Goal: Transaction & Acquisition: Purchase product/service

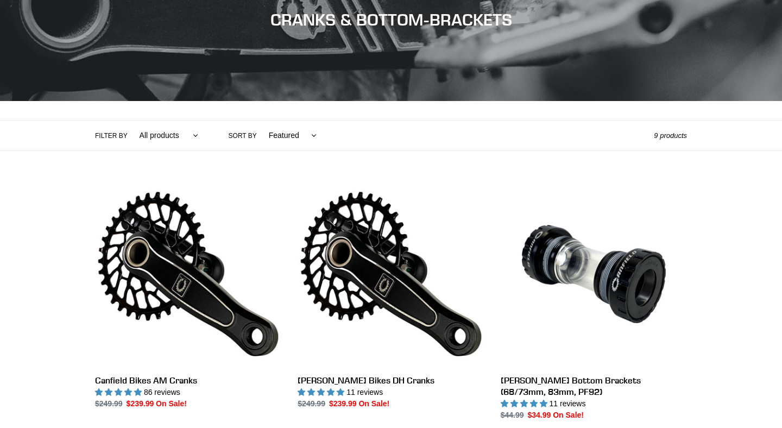
scroll to position [217, 0]
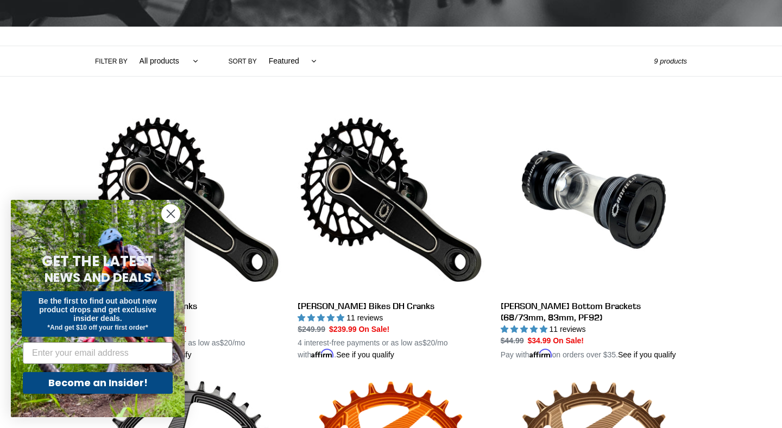
click at [171, 205] on circle "Close dialog" at bounding box center [171, 214] width 18 height 18
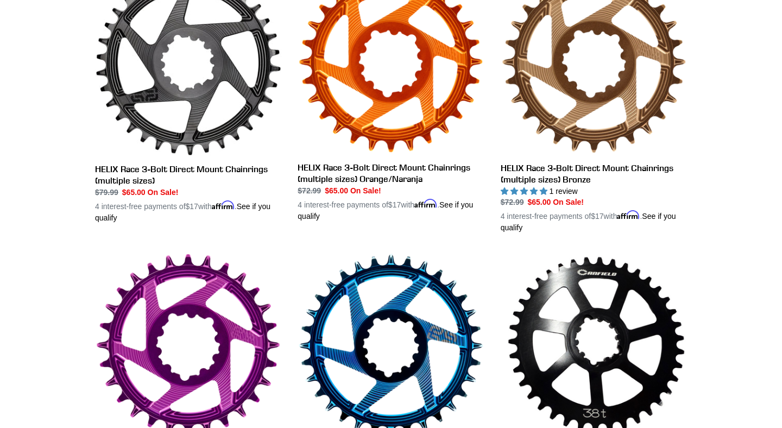
scroll to position [627, 0]
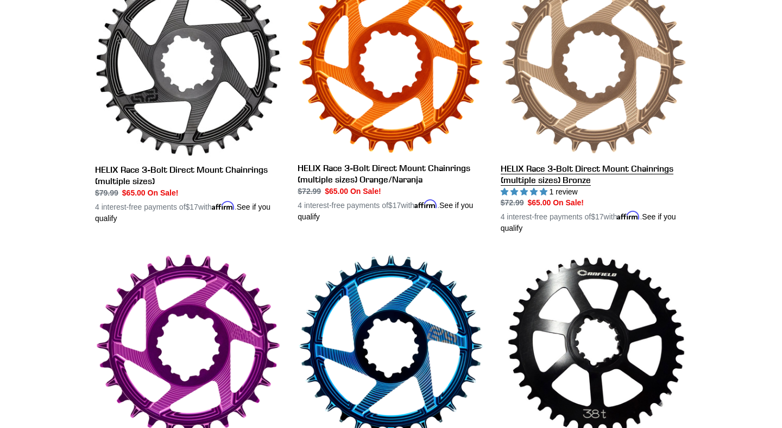
click at [555, 152] on link "HELIX Race 3-Bolt Direct Mount Chainrings (multiple sizes) Bronze" at bounding box center [594, 102] width 186 height 265
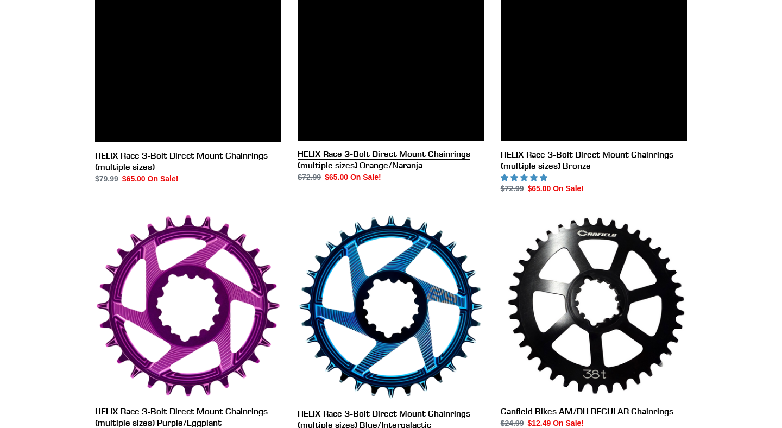
scroll to position [613, 0]
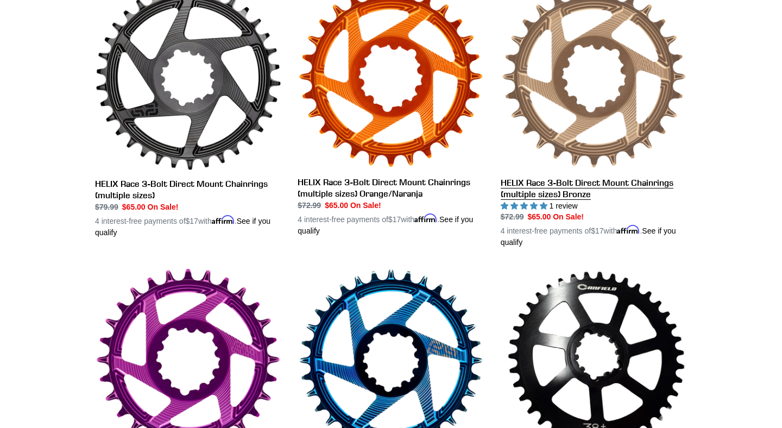
click at [535, 128] on link "HELIX Race 3-Bolt Direct Mount Chainrings (multiple sizes) Bronze" at bounding box center [594, 116] width 186 height 265
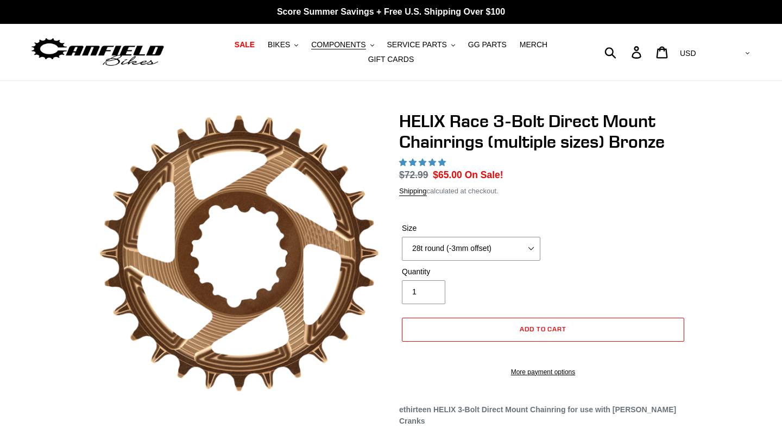
select select "highest-rating"
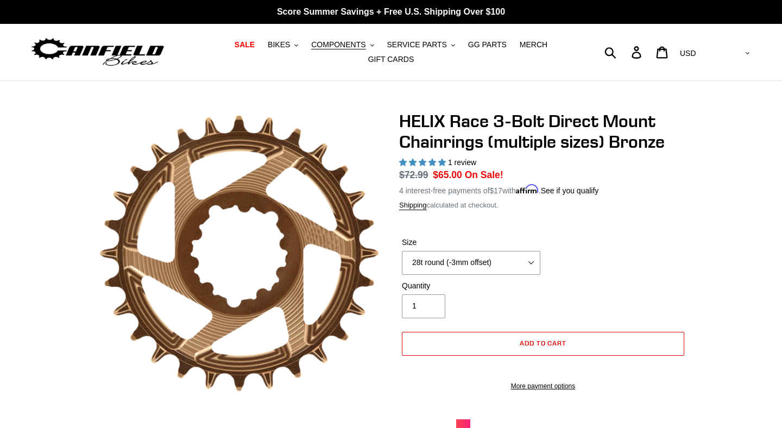
select select "34t round (-3mm offset)"
click option "34t round (-3mm offset)" at bounding box center [0, 0] width 0 height 0
click at [526, 342] on span "Add to cart" at bounding box center [543, 343] width 47 height 8
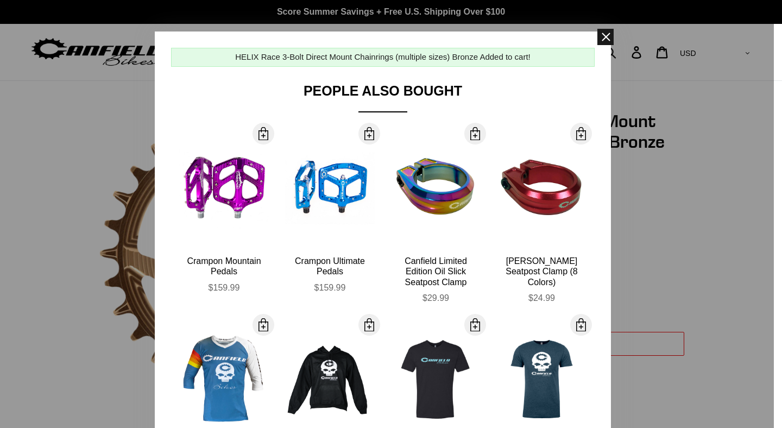
click at [606, 33] on span at bounding box center [605, 37] width 16 height 16
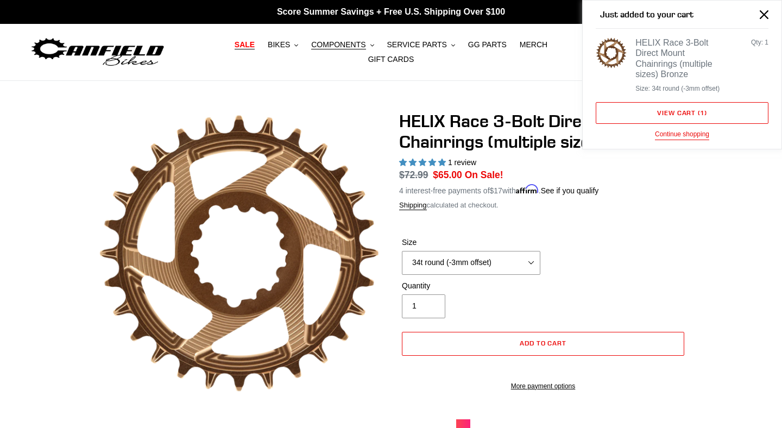
click at [253, 49] on span "SALE" at bounding box center [245, 44] width 20 height 9
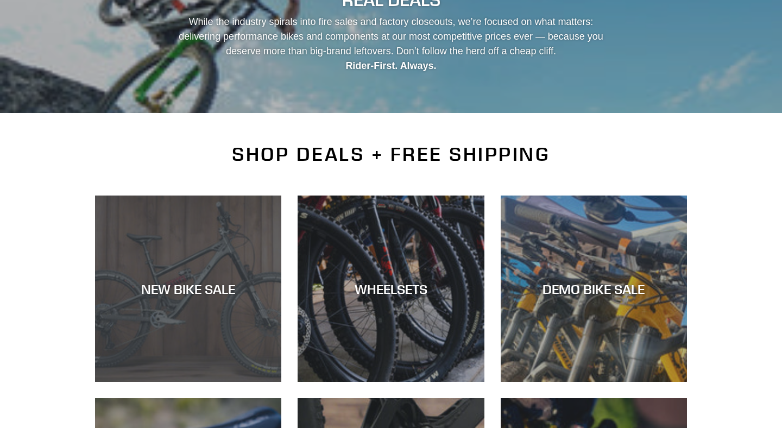
scroll to position [152, 0]
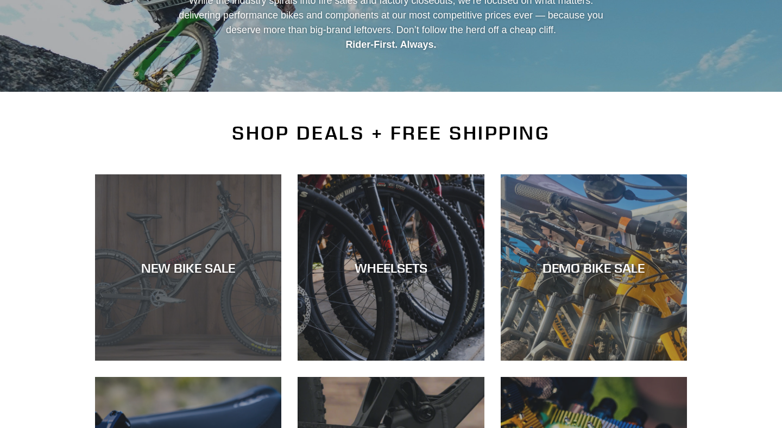
click at [241, 361] on div "NEW BIKE SALE" at bounding box center [188, 361] width 186 height 0
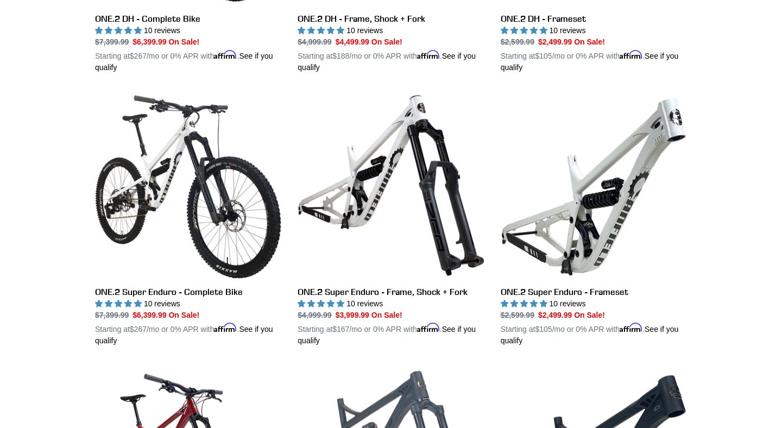
scroll to position [776, 0]
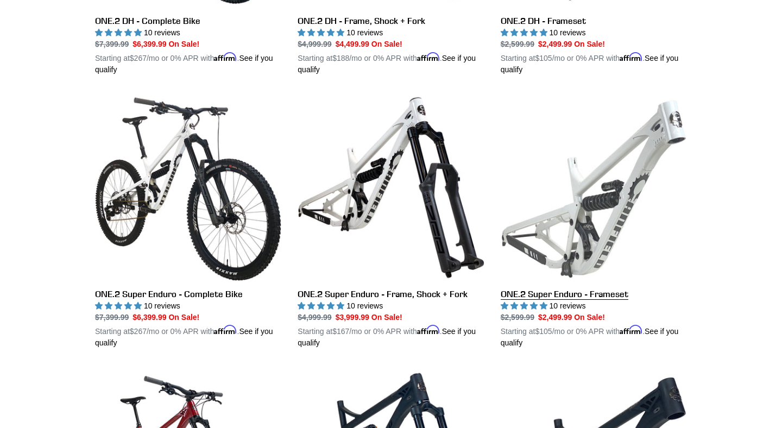
click at [584, 202] on link "ONE.2 Super Enduro - Frameset" at bounding box center [594, 222] width 186 height 254
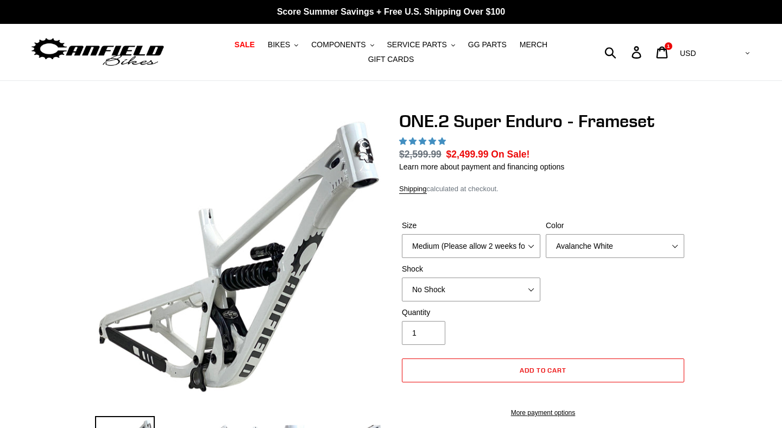
select select "highest-rating"
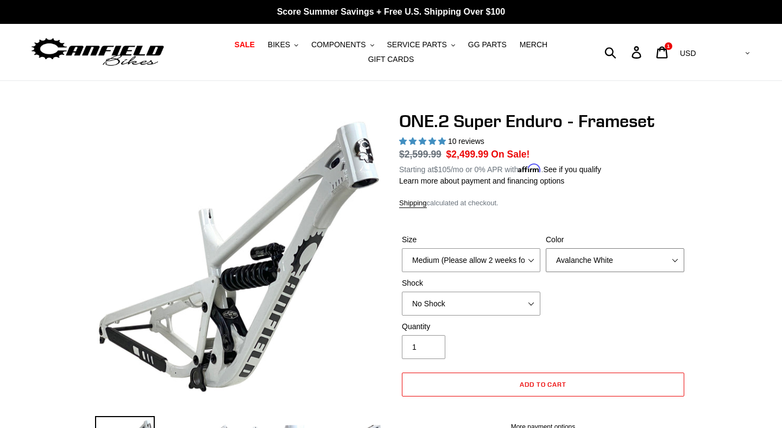
select select "Bentonite Grey"
click option "Bentonite Grey" at bounding box center [0, 0] width 0 height 0
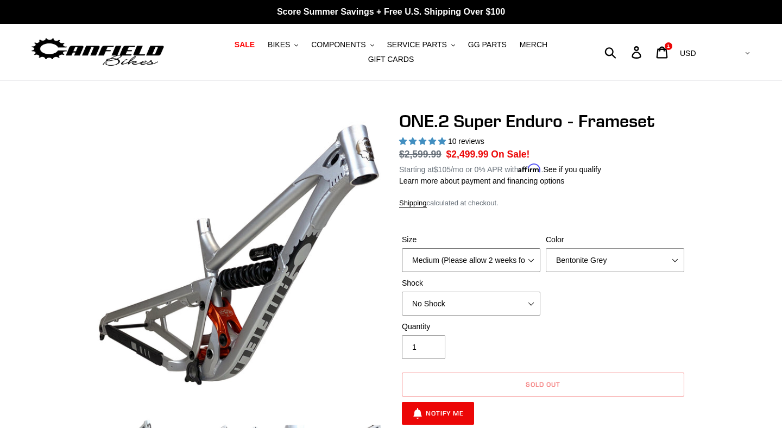
select select "Large (Sold Out)"
click option "Large (Sold Out)" at bounding box center [0, 0] width 0 height 0
click option "RockShox Vivid Coil" at bounding box center [0, 0] width 0 height 0
select select "No Shock"
click option "No Shock" at bounding box center [0, 0] width 0 height 0
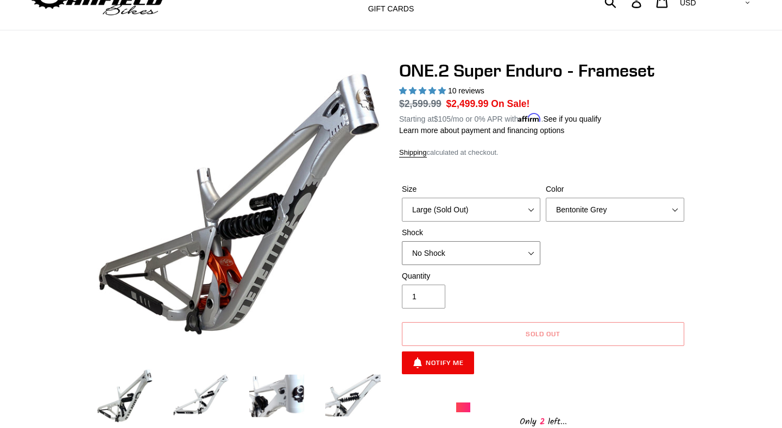
scroll to position [48, 0]
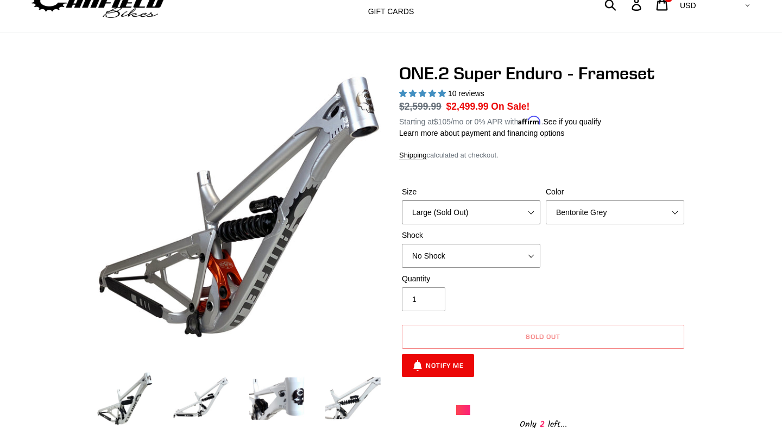
select select "Medium (Please allow 2 weeks for delivery)"
click option "Medium (Please allow 2 weeks for delivery)" at bounding box center [0, 0] width 0 height 0
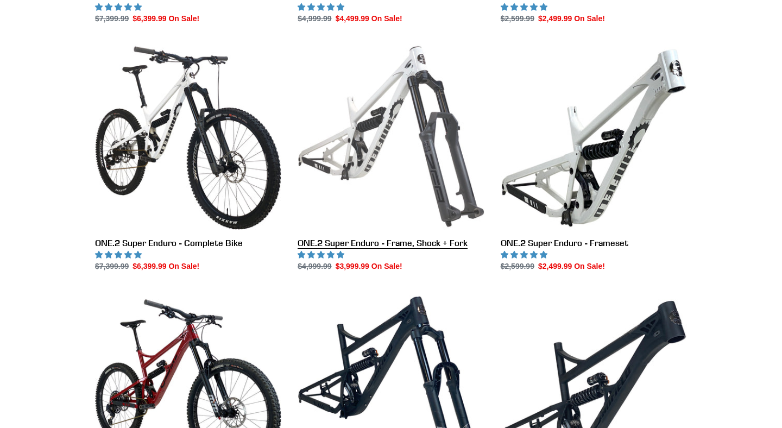
click at [419, 179] on link "ONE.2 Super Enduro - Frame, Shock + Fork" at bounding box center [391, 157] width 186 height 229
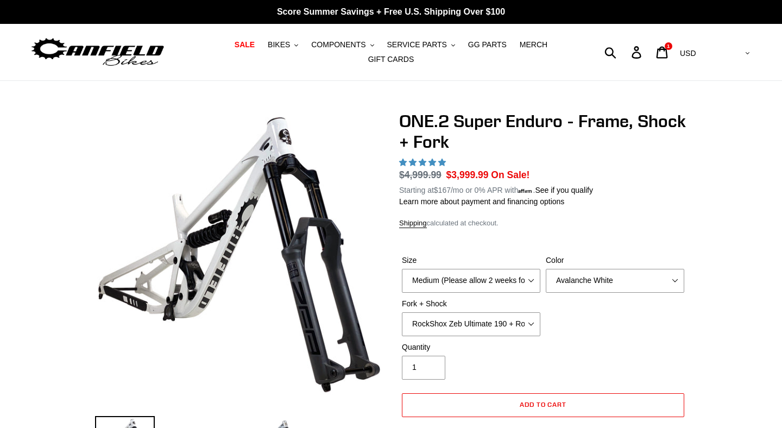
select select "highest-rating"
click option "RockShox Zeb Ultimate 190 + RockShox Vivid UltDH Coil 250x70" at bounding box center [0, 0] width 0 height 0
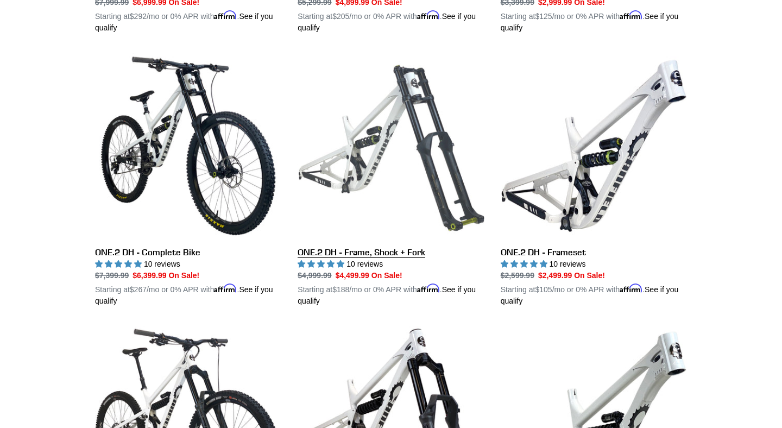
scroll to position [542, 0]
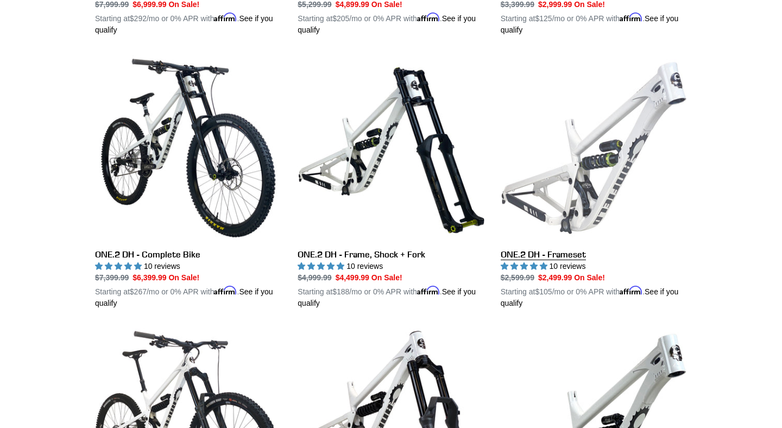
click at [597, 167] on link "ONE.2 DH - Frameset" at bounding box center [594, 182] width 186 height 254
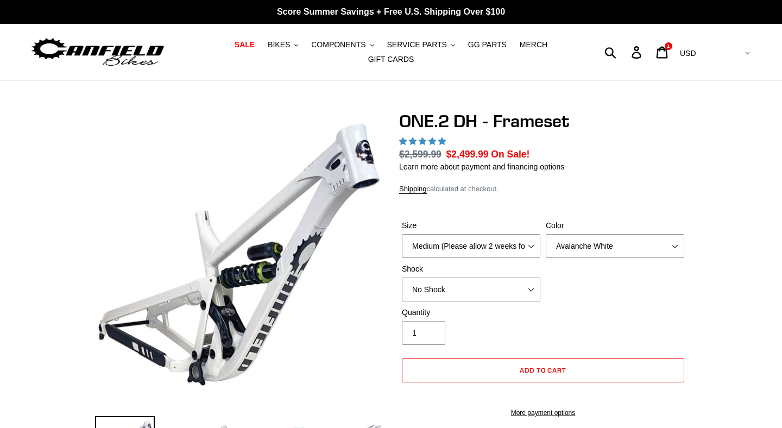
select select "highest-rating"
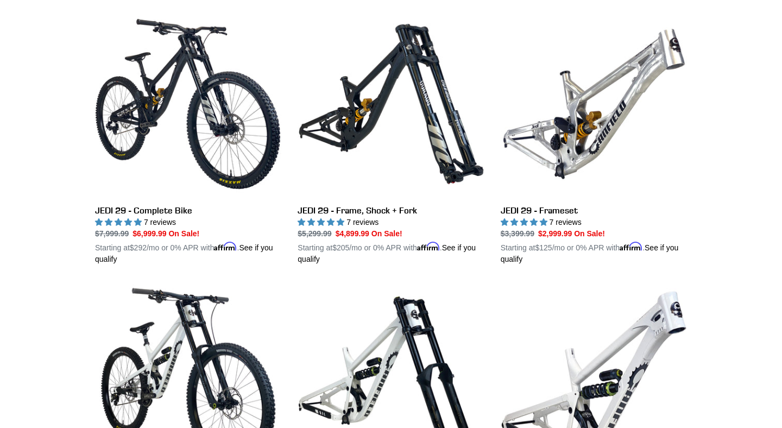
scroll to position [312, 0]
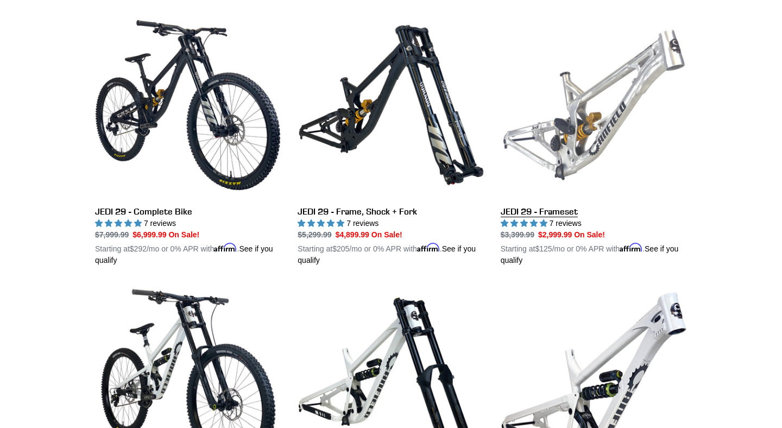
click at [603, 124] on link "JEDI 29 - Frameset" at bounding box center [594, 139] width 186 height 254
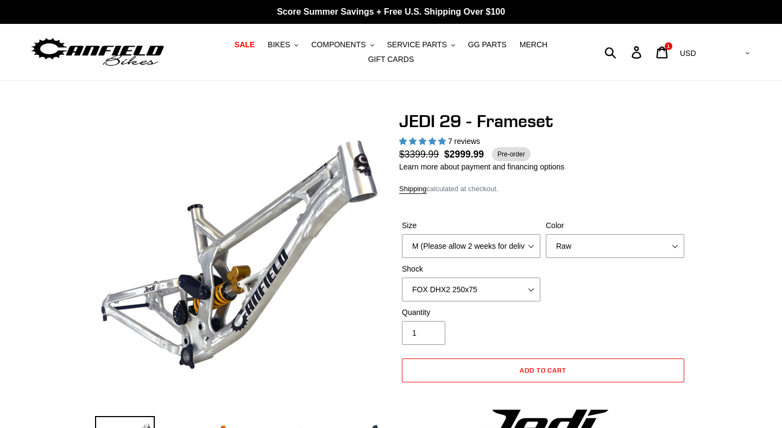
select select "highest-rating"
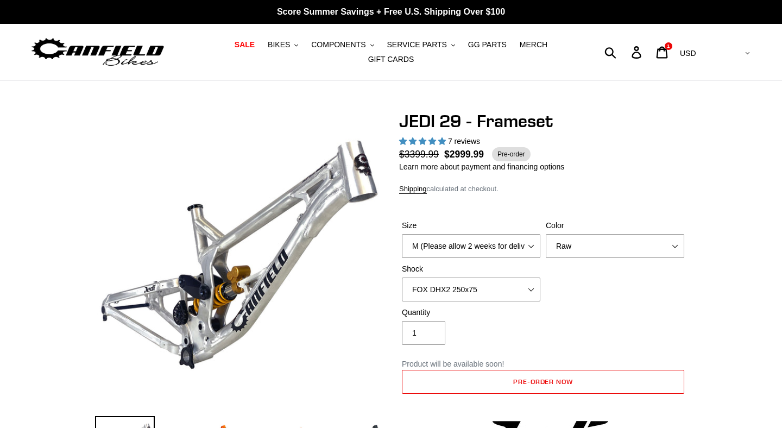
select select "L (Please allow 2 weeks for delivery)"
click option "L (Please allow 2 weeks for delivery)" at bounding box center [0, 0] width 0 height 0
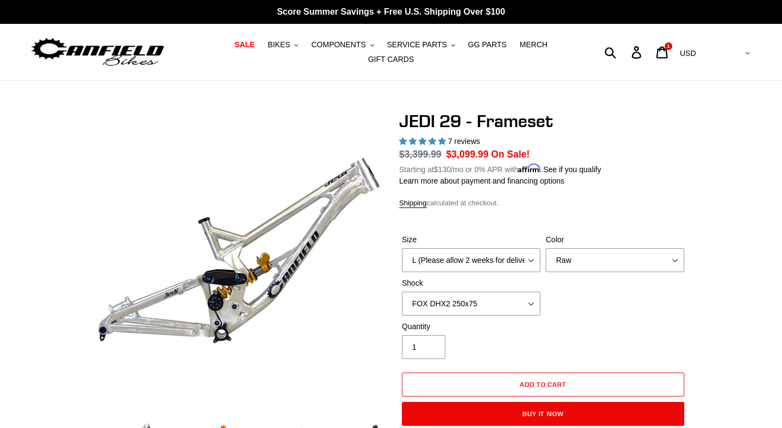
scroll to position [18, 0]
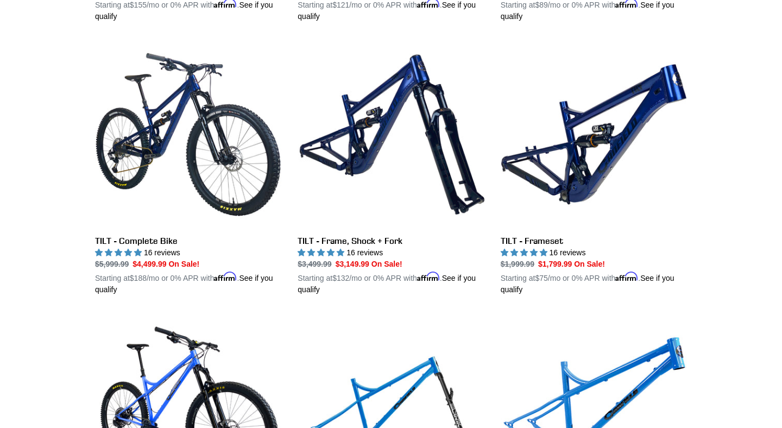
scroll to position [1374, 0]
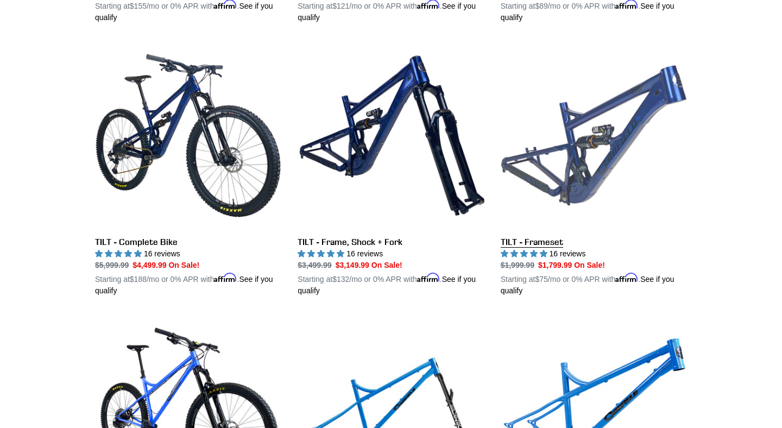
click at [578, 167] on link "TILT - Frameset" at bounding box center [594, 169] width 186 height 254
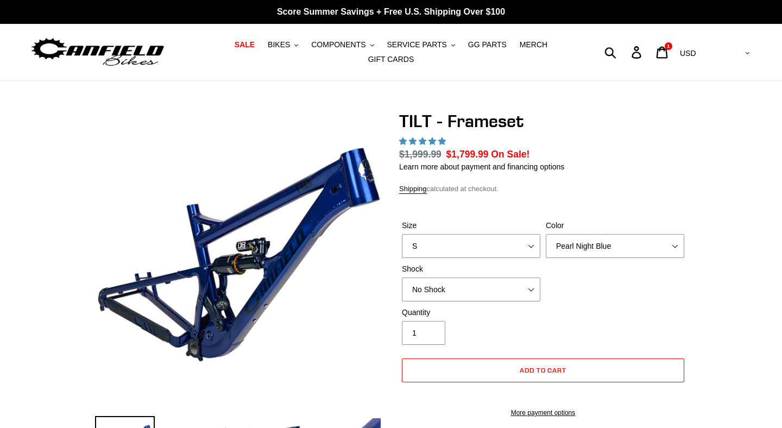
select select "L"
click option "L" at bounding box center [0, 0] width 0 height 0
select select "highest-rating"
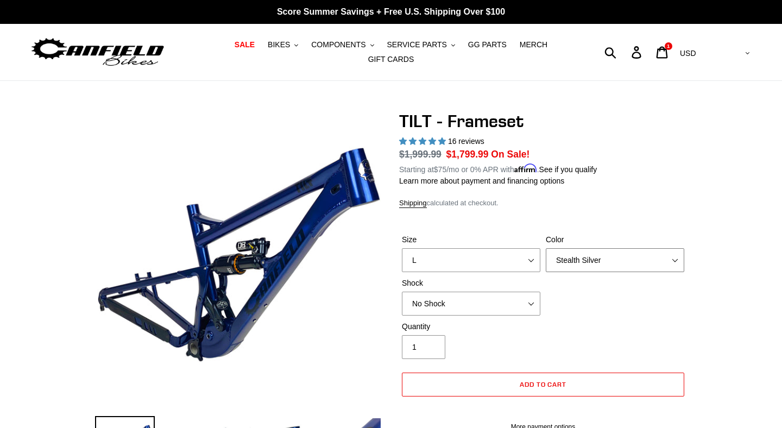
click option "Stealth Silver" at bounding box center [0, 0] width 0 height 0
click at [546, 248] on select "Pearl Night Blue Stealth Silver" at bounding box center [615, 260] width 138 height 24
click option "Pearl Night Blue" at bounding box center [0, 0] width 0 height 0
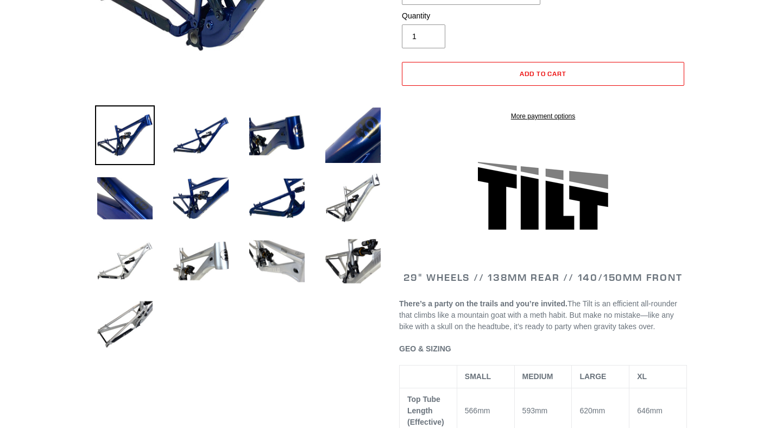
scroll to position [312, 0]
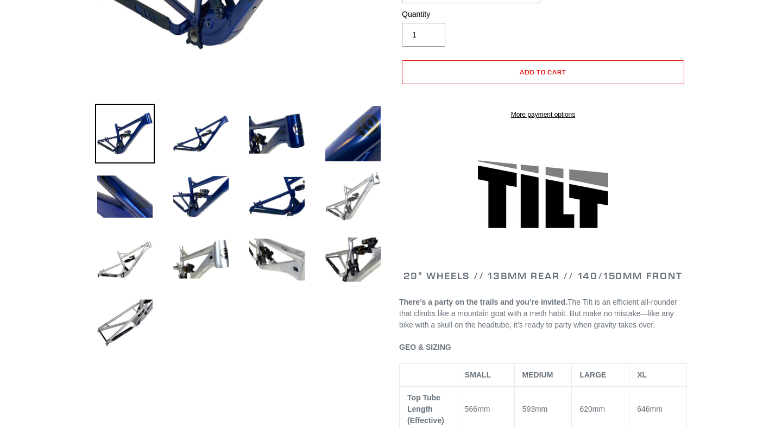
click at [348, 210] on img at bounding box center [353, 197] width 60 height 60
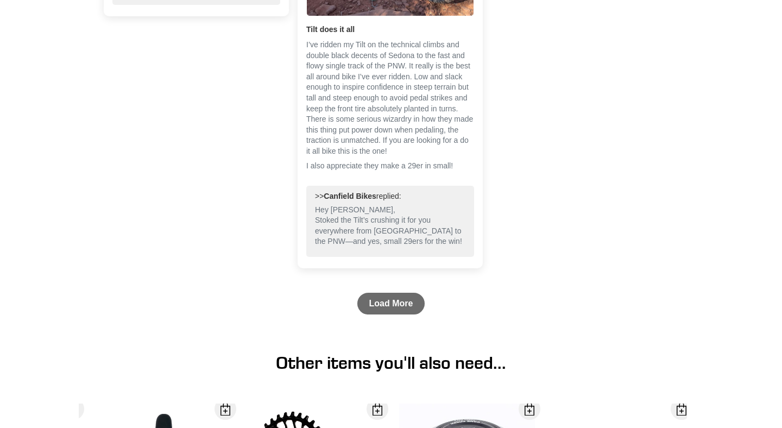
scroll to position [3252, 0]
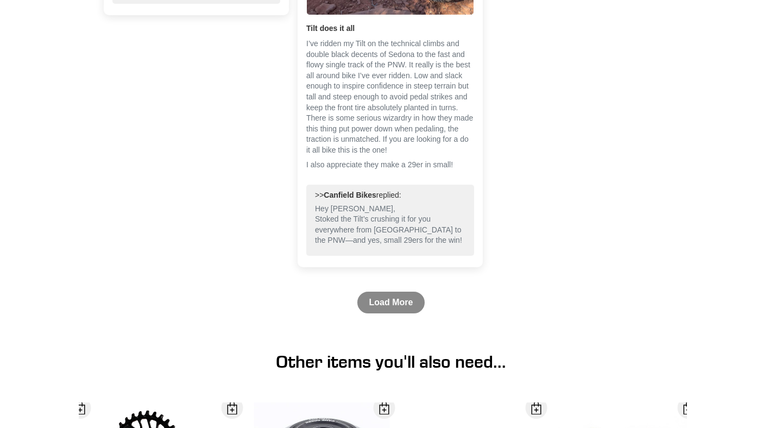
click at [388, 313] on link "Load More" at bounding box center [391, 303] width 68 height 22
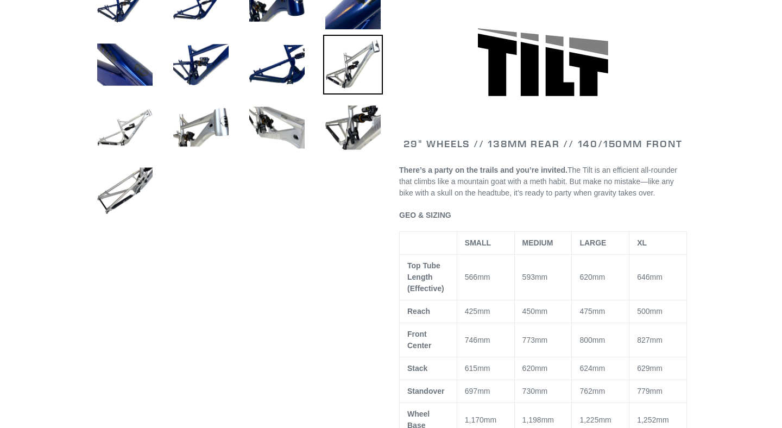
scroll to position [0, 0]
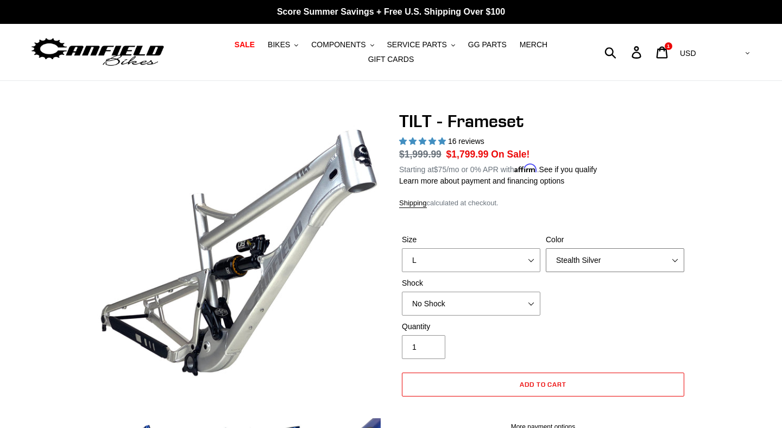
click option "Stealth Silver" at bounding box center [0, 0] width 0 height 0
select select "Pearl Night Blue"
click option "Pearl Night Blue" at bounding box center [0, 0] width 0 height 0
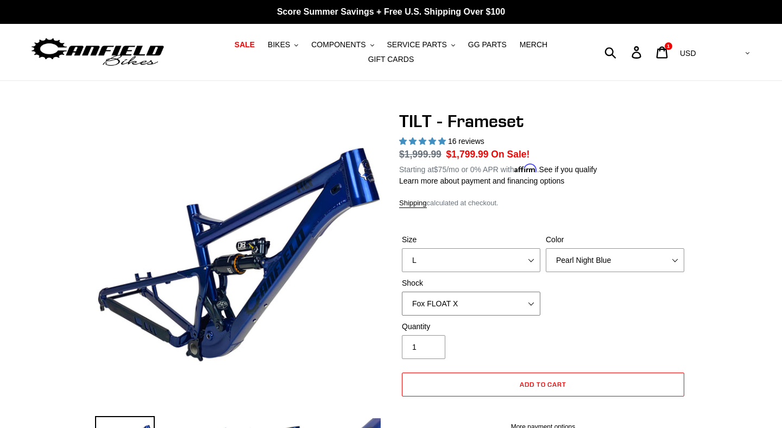
click option "Fox FLOAT X" at bounding box center [0, 0] width 0 height 0
select select "Cane Creek DB Kitsuma Air"
click option "Cane Creek DB Kitsuma Air" at bounding box center [0, 0] width 0 height 0
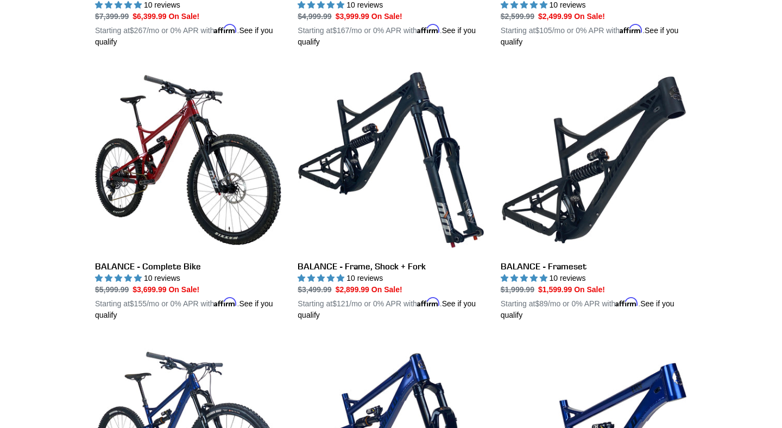
scroll to position [1074, 0]
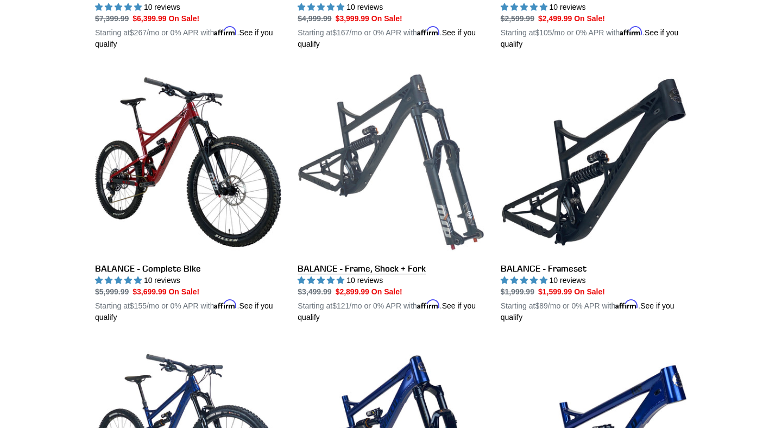
click at [376, 109] on link "BALANCE - Frame, Shock + Fork" at bounding box center [391, 196] width 186 height 254
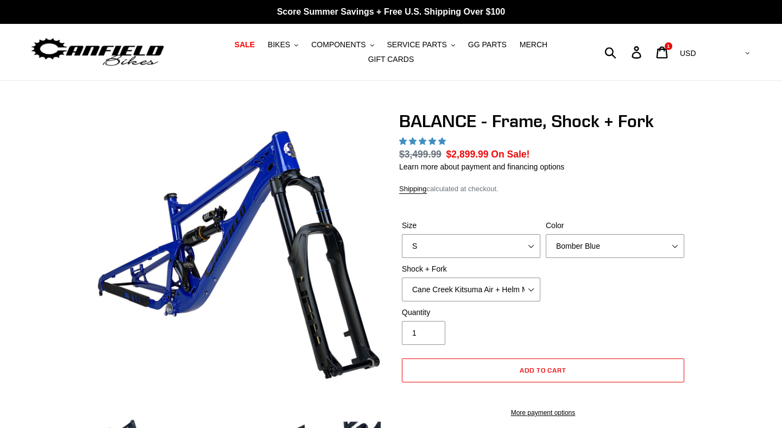
scroll to position [362, 0]
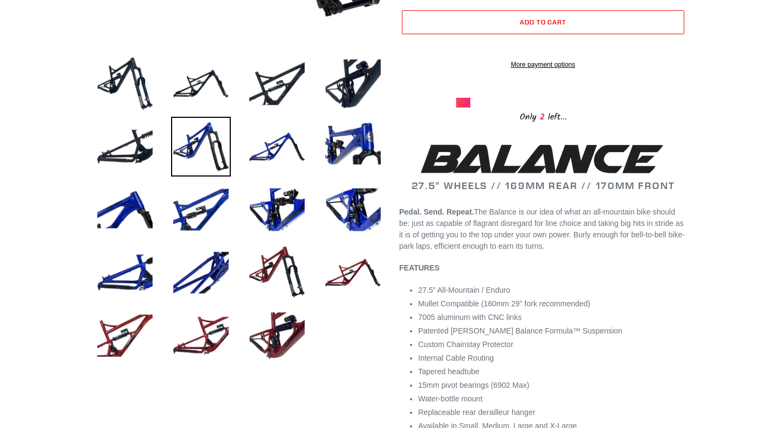
select select "highest-rating"
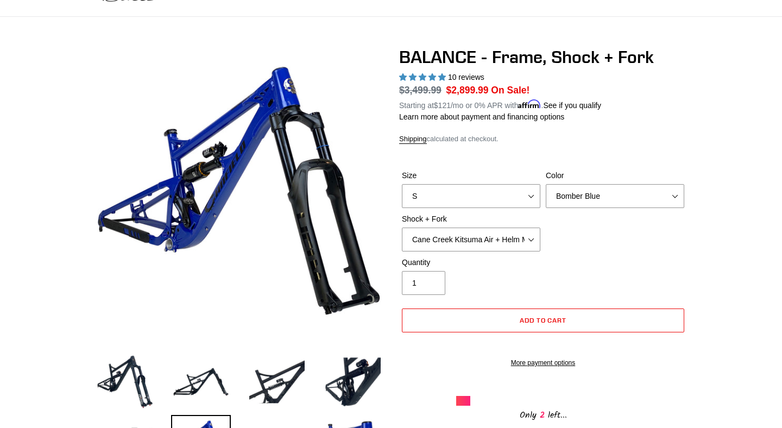
scroll to position [64, 0]
select select "L"
click option "L" at bounding box center [0, 0] width 0 height 0
select select "Fox Float X2 or DHX2 + Fox Float GripX2 Kashima 170mm (29 or 27.5)"
click option "Fox Float X2 or DHX2 + Fox Float GripX2 Kashima 170mm (29 or 27.5)" at bounding box center [0, 0] width 0 height 0
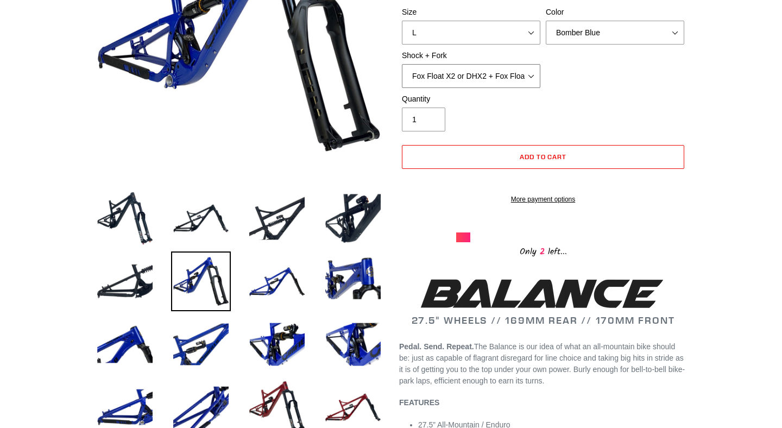
scroll to position [233, 0]
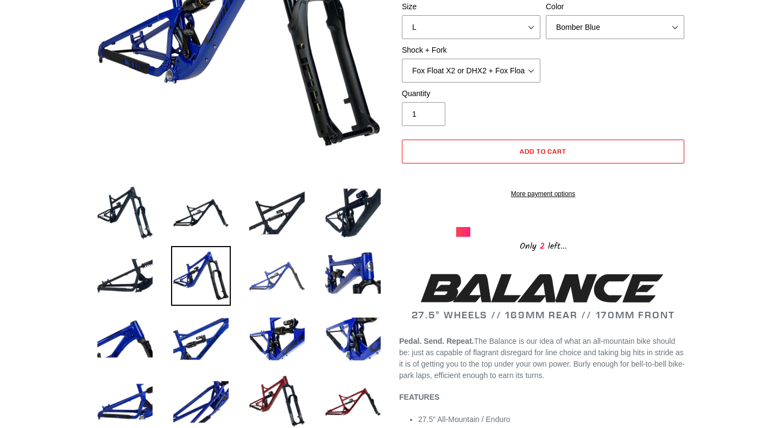
click at [302, 282] on img at bounding box center [277, 276] width 60 height 60
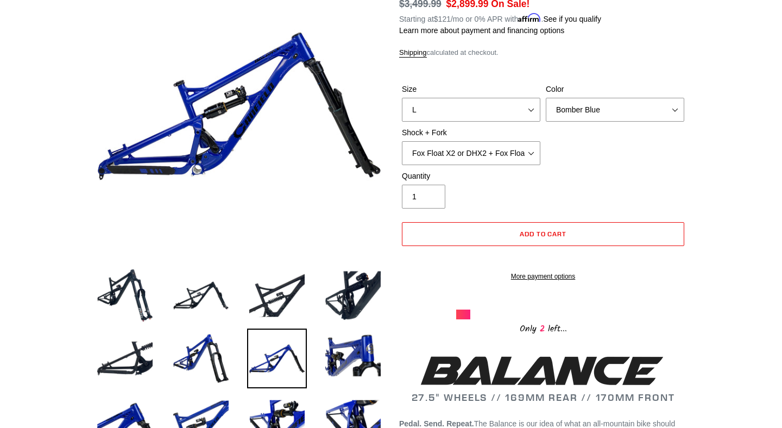
scroll to position [147, 0]
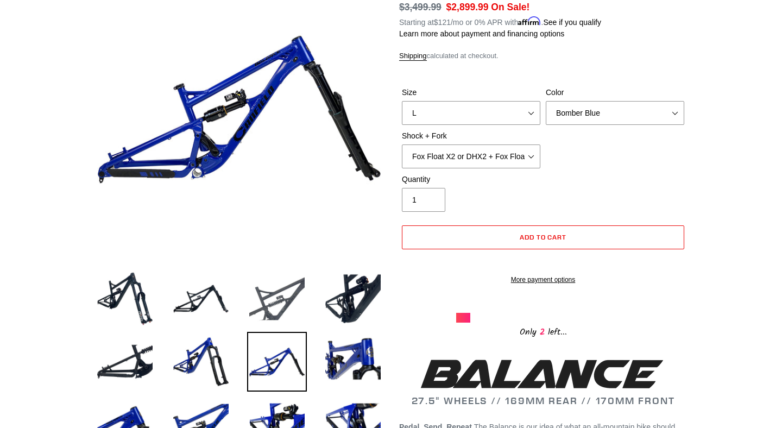
click at [287, 289] on img at bounding box center [277, 299] width 60 height 60
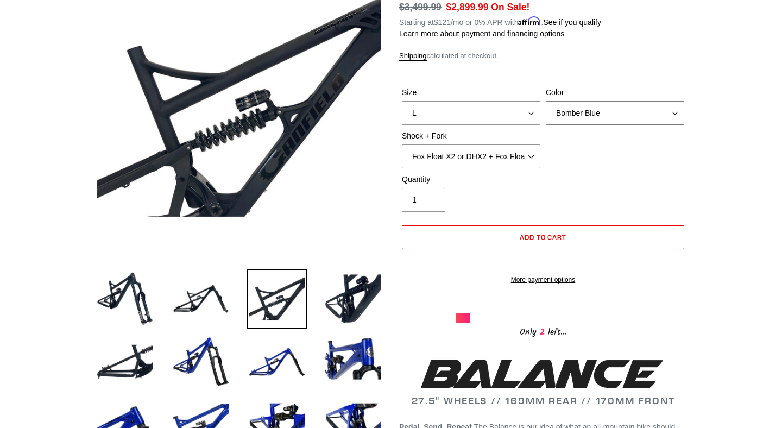
select select "Goat's Blood"
click option "Goat's Blood" at bounding box center [0, 0] width 0 height 0
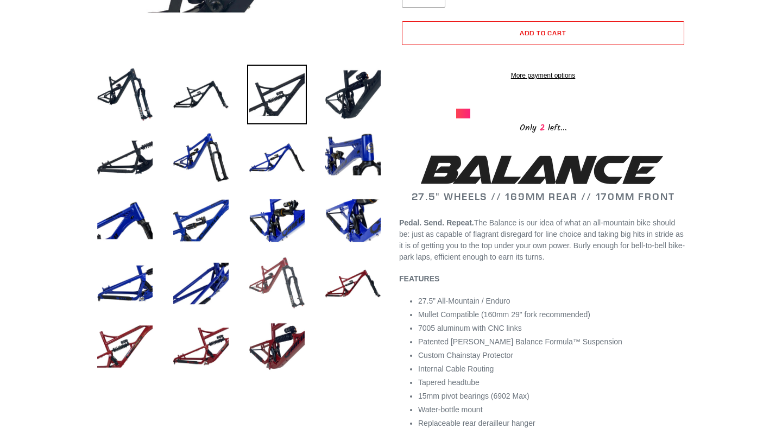
click at [279, 297] on img at bounding box center [277, 284] width 60 height 60
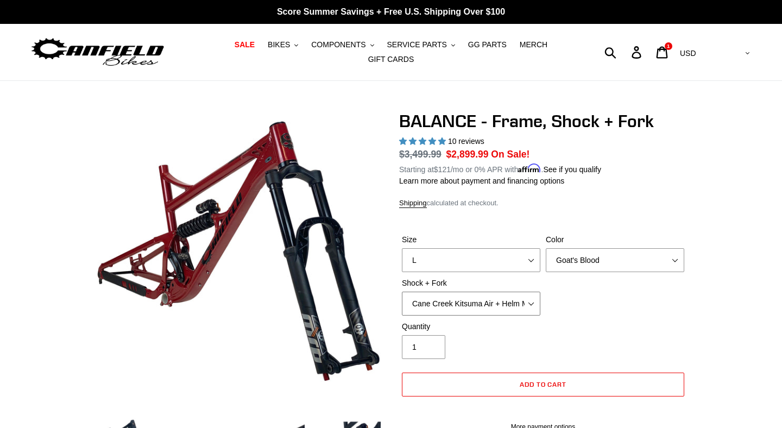
click option "Cane Creek Kitsuma Air + Helm MKII 27.5 170mm" at bounding box center [0, 0] width 0 height 0
select select "EXT Storia V3-S + Era V2.1 160mm 29 (mullet)"
click option "EXT Storia V3-S + Era V2.1 160mm 29 (mullet)" at bounding box center [0, 0] width 0 height 0
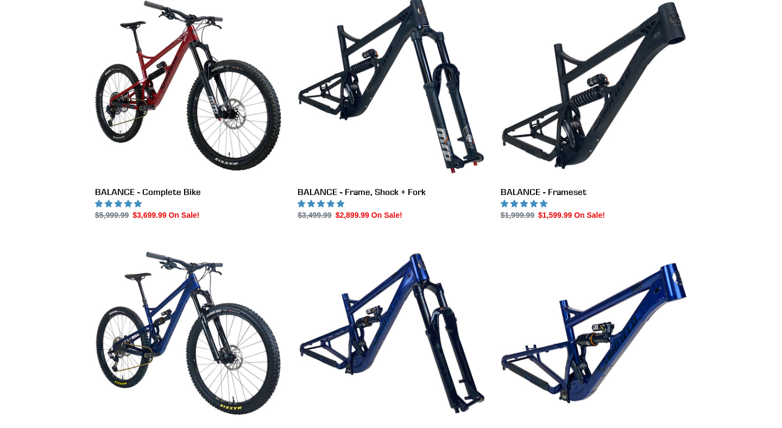
scroll to position [1074, 0]
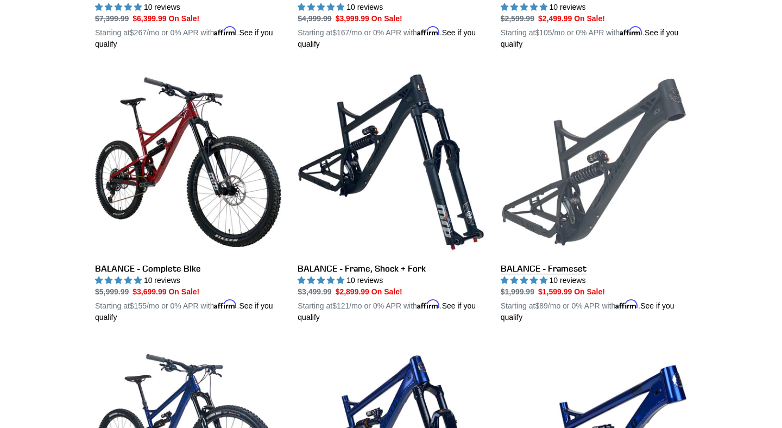
click at [563, 169] on link "BALANCE - Frameset" at bounding box center [594, 196] width 186 height 254
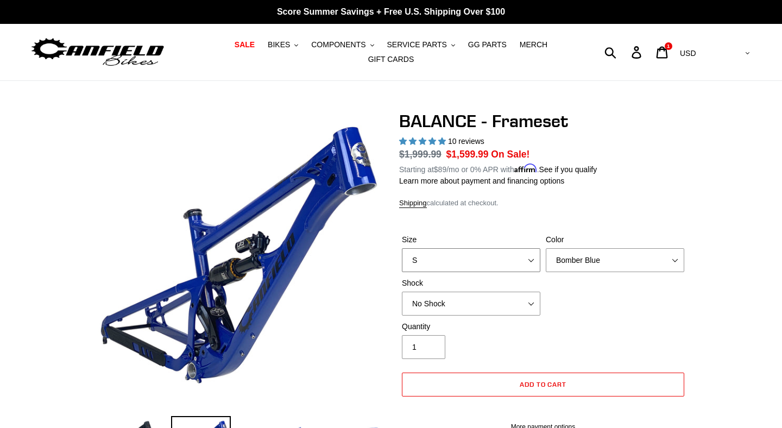
select select "highest-rating"
select select "L"
click option "L" at bounding box center [0, 0] width 0 height 0
click option "Goat's Blood" at bounding box center [0, 0] width 0 height 0
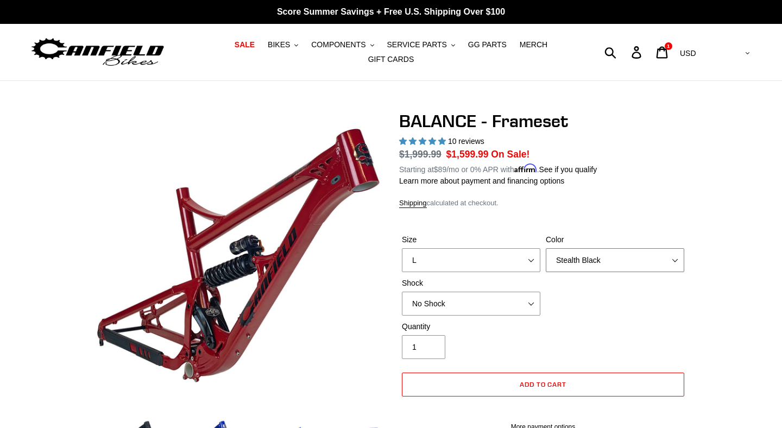
click option "Stealth Black" at bounding box center [0, 0] width 0 height 0
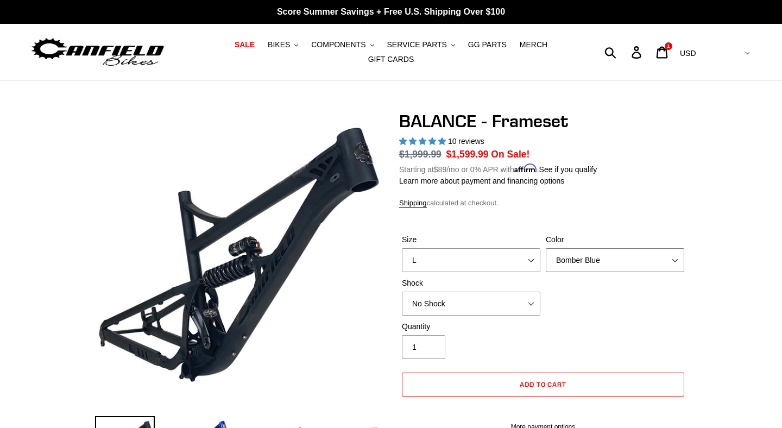
click option "Bomber Blue" at bounding box center [0, 0] width 0 height 0
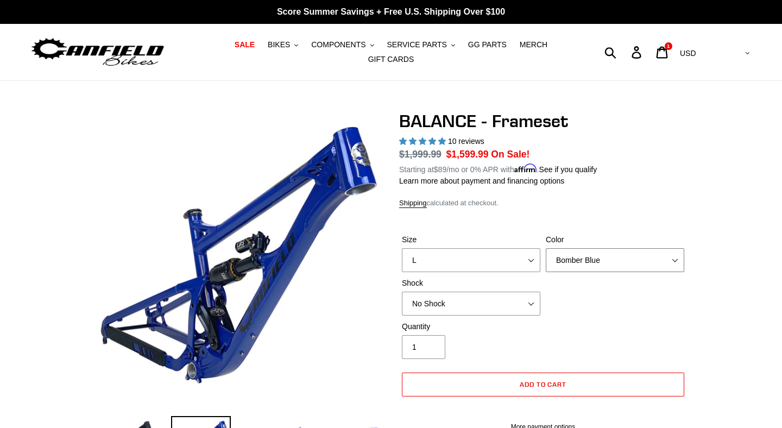
select select "Goat's Blood"
click option "Goat's Blood" at bounding box center [0, 0] width 0 height 0
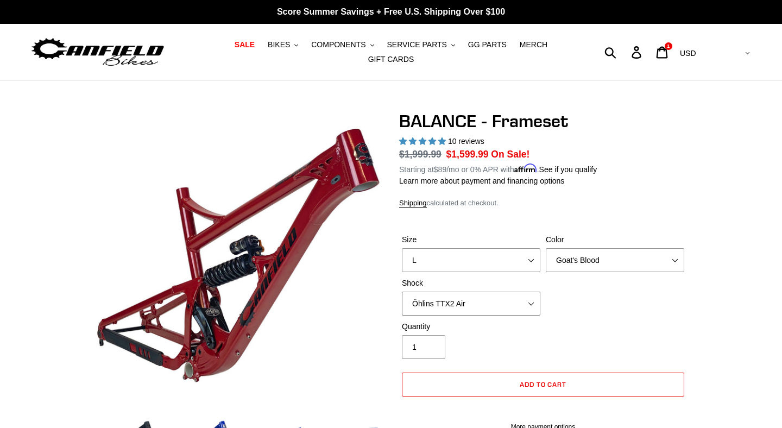
click option "Öhlins TTX2 Air" at bounding box center [0, 0] width 0 height 0
click option "EXT Storia V3-S" at bounding box center [0, 0] width 0 height 0
click option "Cane Creek Kitsuma Air" at bounding box center [0, 0] width 0 height 0
click at [467, 290] on div "Shock No Shock Cane Creek Kitsuma Air Öhlins TTX2 Air EXT Storia V3-S" at bounding box center [471, 297] width 144 height 38
select select "No Shock"
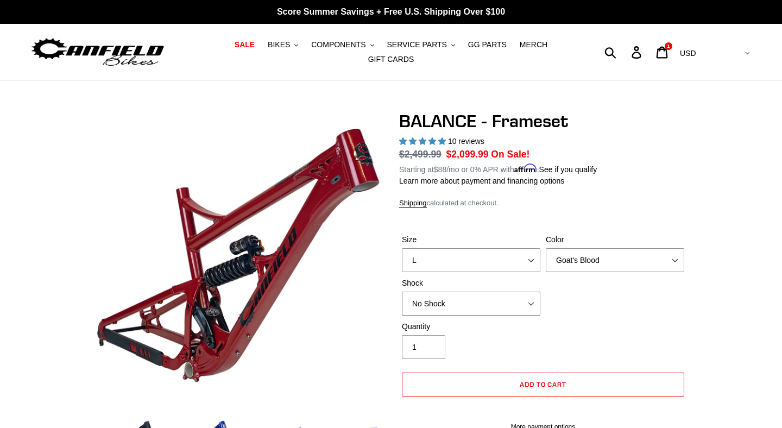
click option "No Shock" at bounding box center [0, 0] width 0 height 0
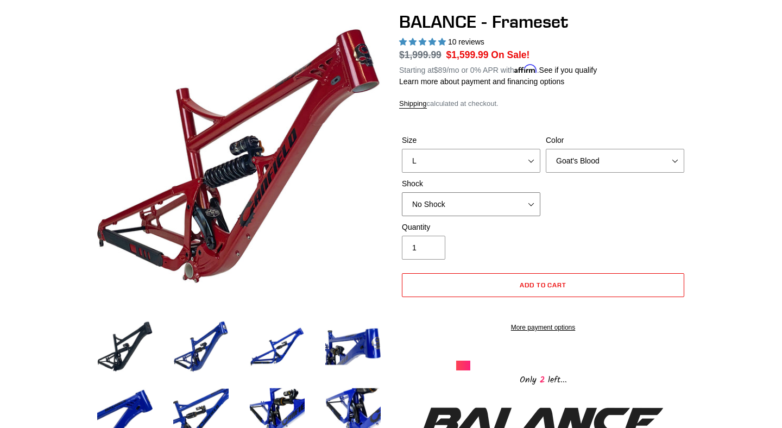
scroll to position [102, 0]
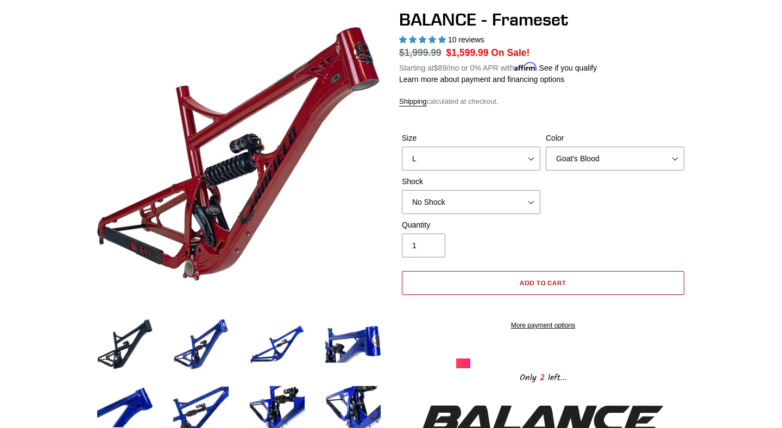
click at [487, 284] on button "Add to cart" at bounding box center [543, 283] width 282 height 24
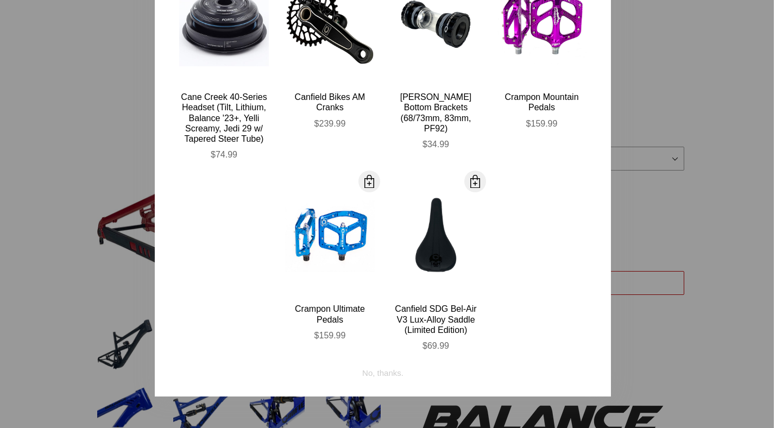
scroll to position [0, 0]
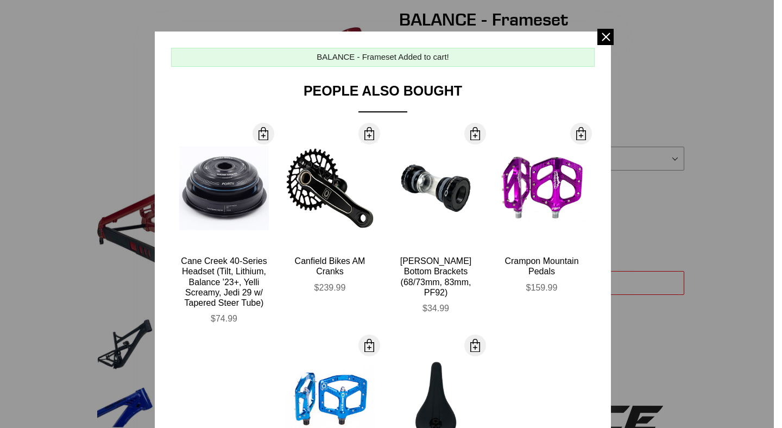
click at [615, 35] on div at bounding box center [391, 214] width 782 height 428
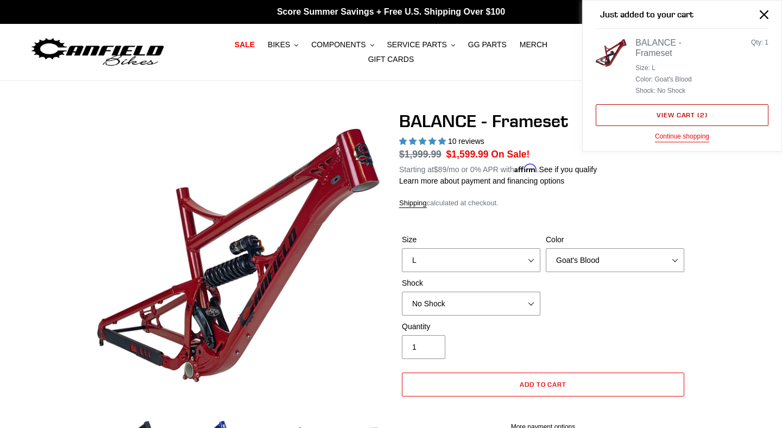
click at [693, 117] on link "View cart ( 2 )" at bounding box center [682, 115] width 173 height 22
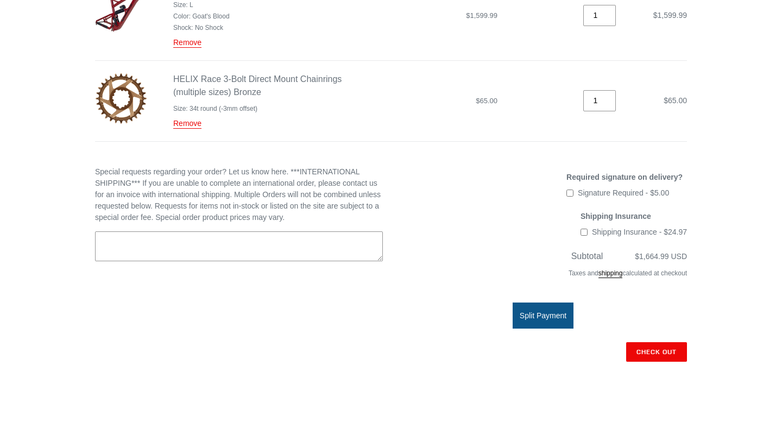
scroll to position [245, 0]
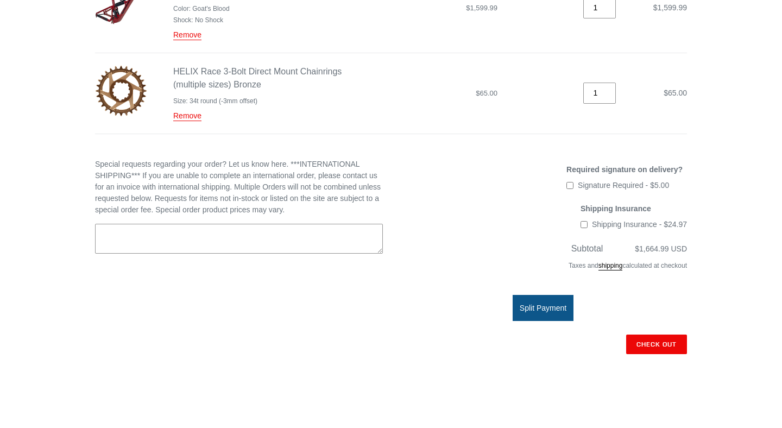
click at [568, 184] on input "Signature Required - $5.00" at bounding box center [569, 185] width 7 height 7
checkbox input "true"
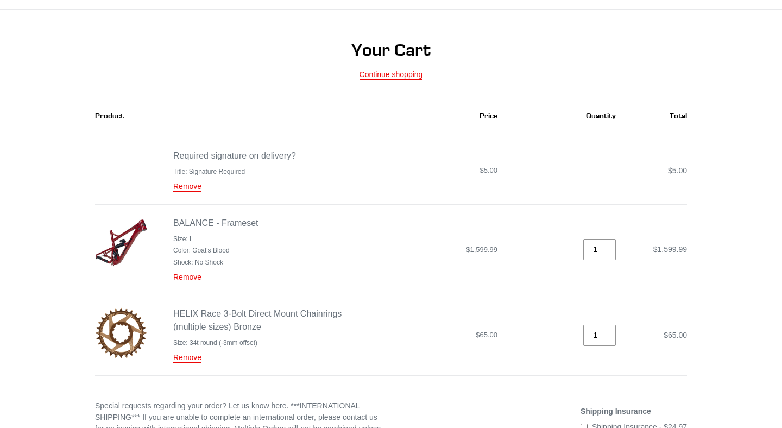
scroll to position [72, 0]
click at [198, 192] on td "Required signature on delivery? Title: Signature Required _mws_fee: {"id"=>9937…" at bounding box center [228, 169] width 267 height 67
click at [196, 188] on link "Remove" at bounding box center [187, 186] width 28 height 10
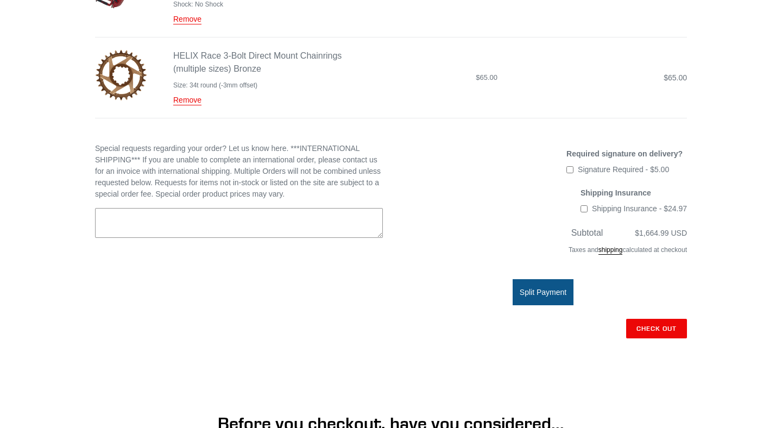
scroll to position [0, 0]
